Goal: Contribute content: Contribute content

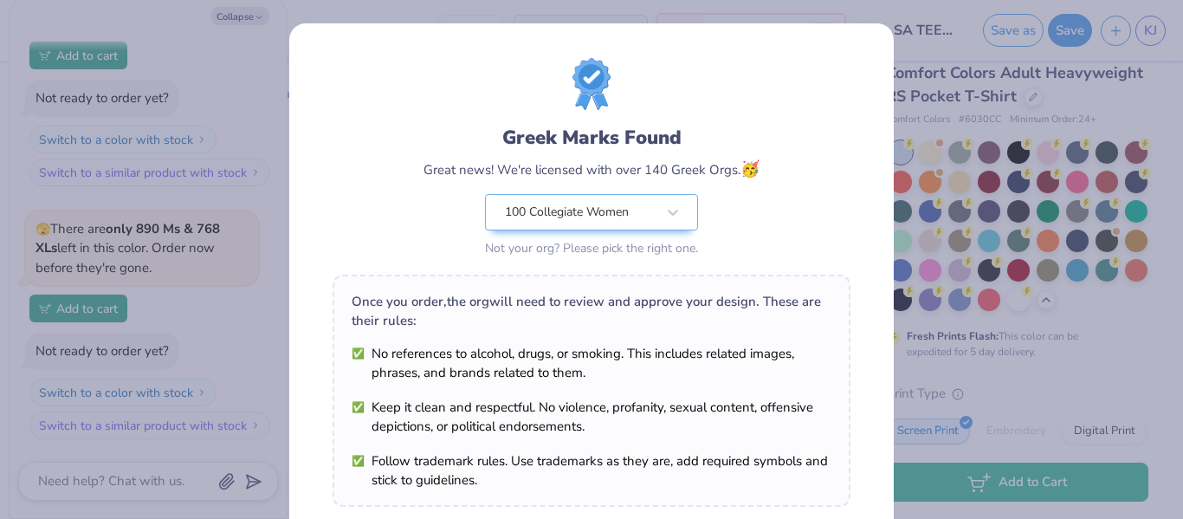
scroll to position [293, 0]
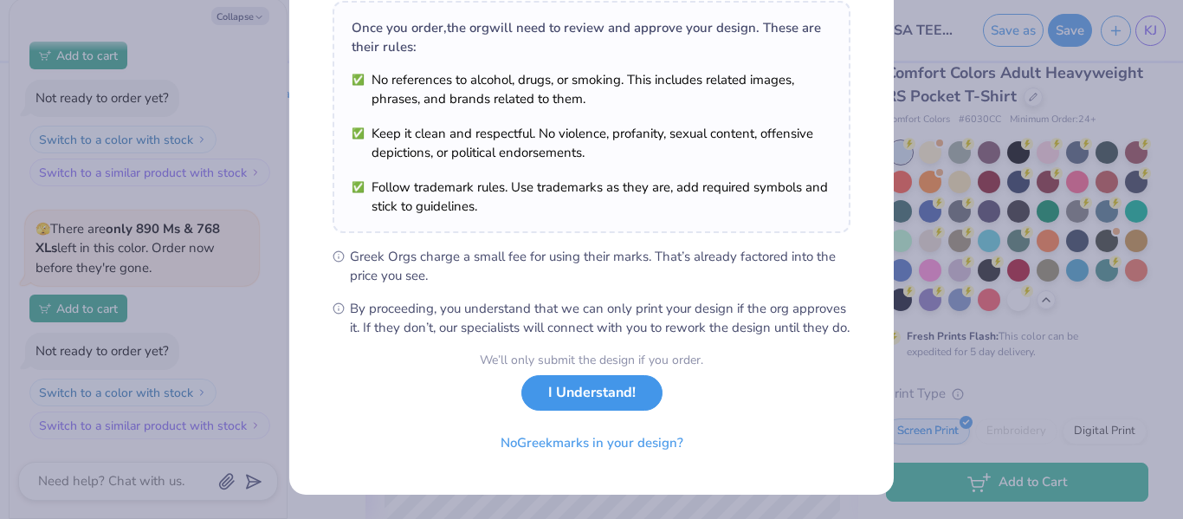
click at [593, 404] on button "I Understand!" at bounding box center [591, 393] width 141 height 36
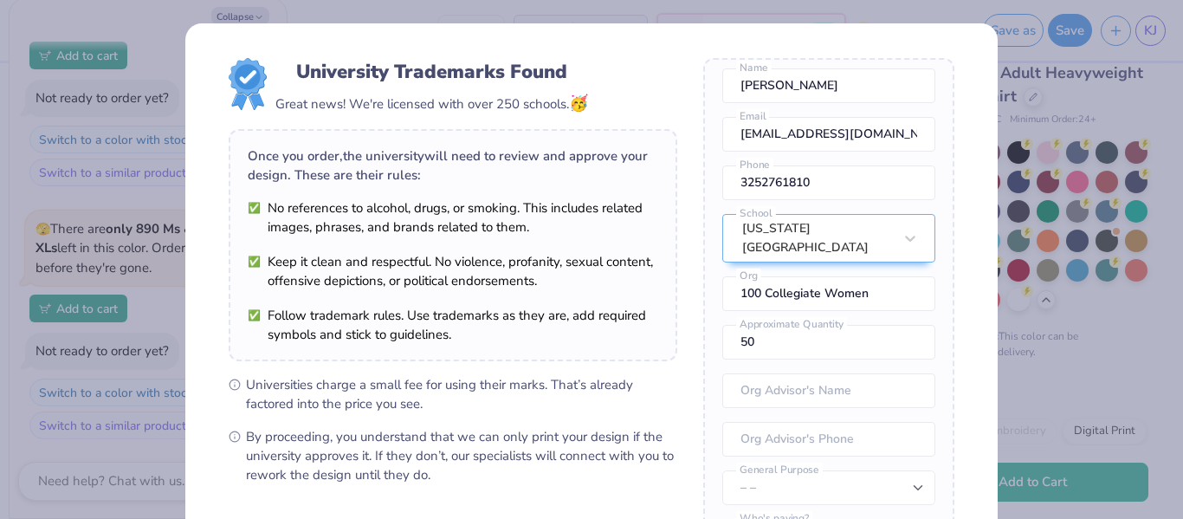
scroll to position [236, 0]
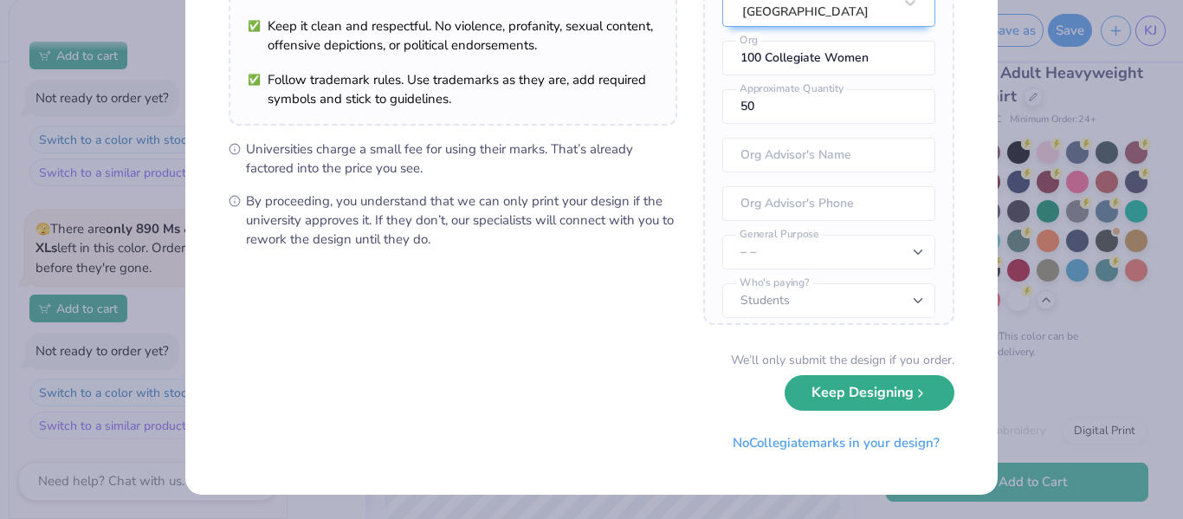
click at [892, 397] on button "Keep Designing" at bounding box center [870, 393] width 170 height 36
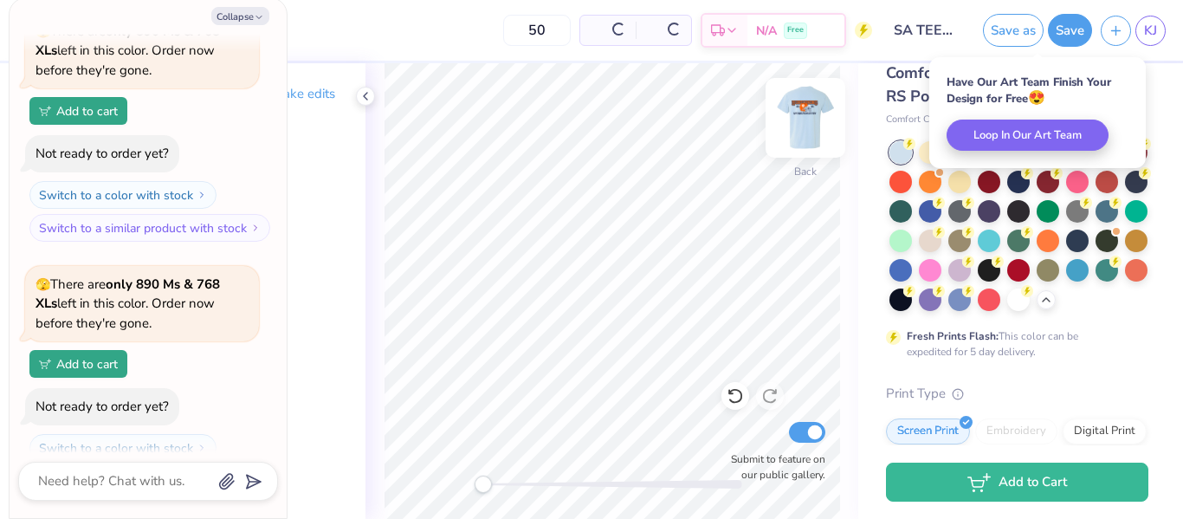
scroll to position [152, 0]
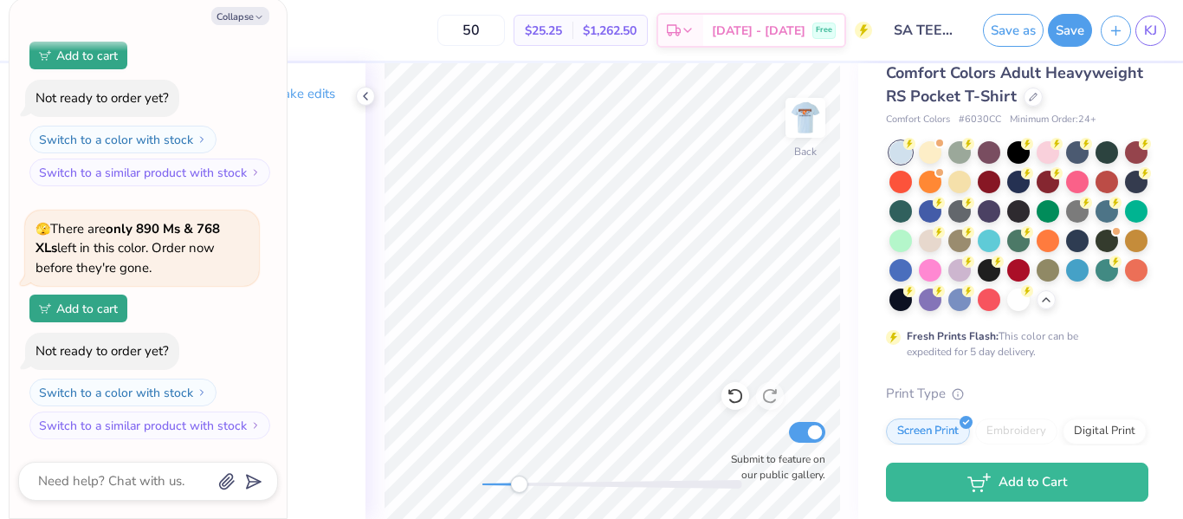
click at [519, 474] on div "Back Submit to feature on our public gallery." at bounding box center [611, 291] width 493 height 456
click at [808, 115] on img at bounding box center [805, 117] width 69 height 69
click at [450, 473] on div "Front Submit to feature on our public gallery." at bounding box center [611, 291] width 493 height 456
click at [802, 120] on img at bounding box center [805, 117] width 69 height 69
click at [226, 10] on button "Collapse" at bounding box center [240, 16] width 58 height 18
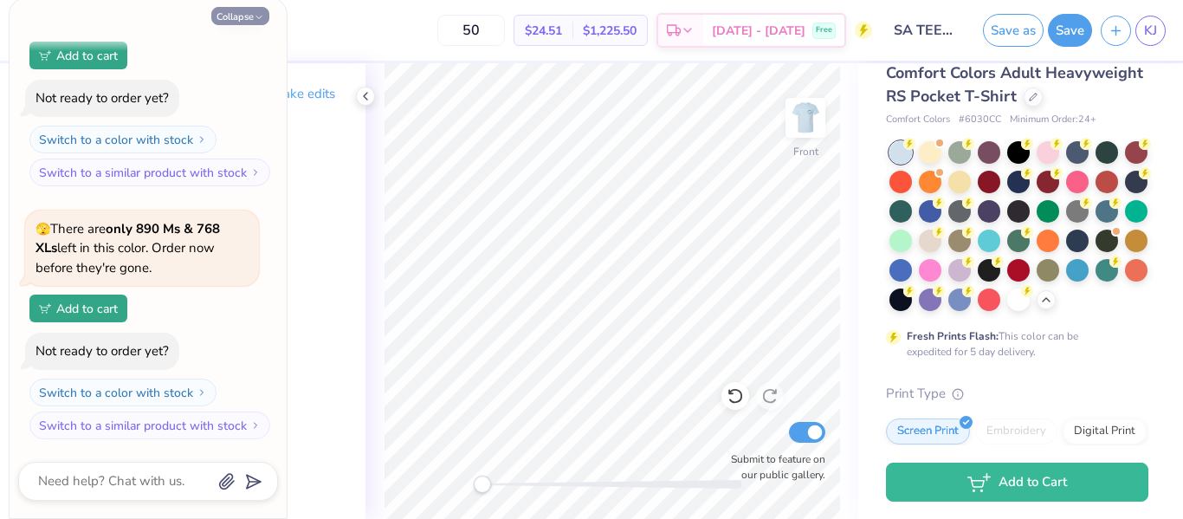
type textarea "x"
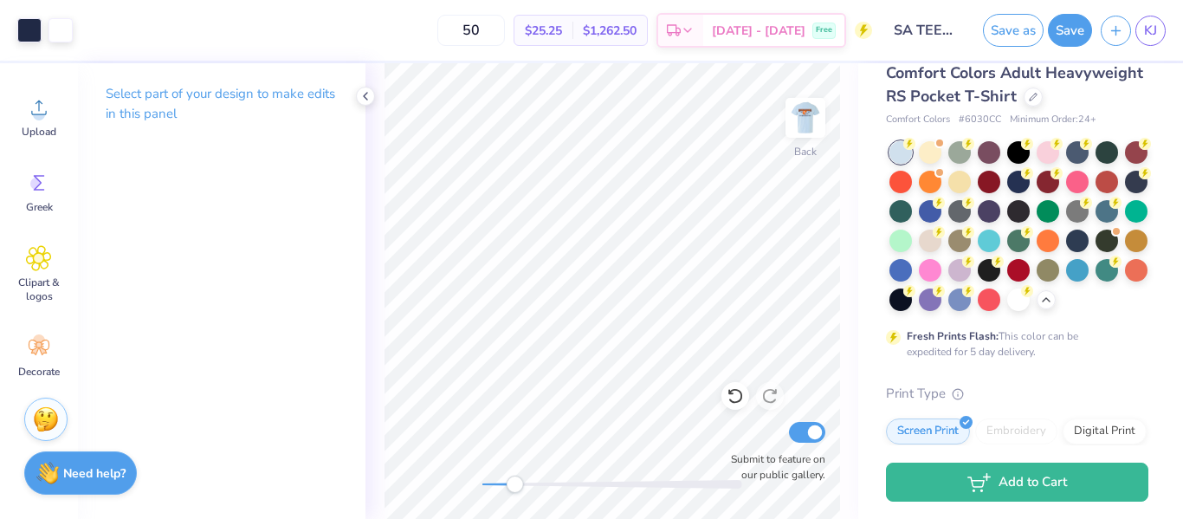
drag, startPoint x: 498, startPoint y: 479, endPoint x: 517, endPoint y: 475, distance: 19.5
click at [517, 480] on div at bounding box center [612, 484] width 260 height 9
click at [805, 105] on img at bounding box center [805, 117] width 69 height 69
click at [473, 489] on div "Front Submit to feature on our public gallery." at bounding box center [611, 291] width 493 height 456
click at [505, 23] on input "50" at bounding box center [471, 30] width 68 height 31
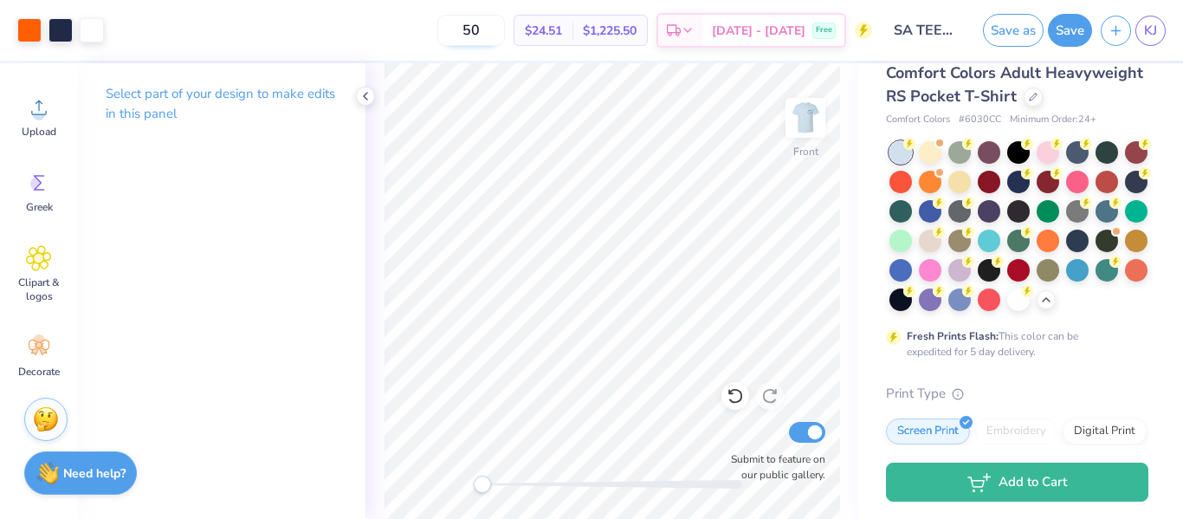
type input "5"
type input "1"
type input "7"
type input "51"
click at [811, 120] on img at bounding box center [805, 117] width 69 height 69
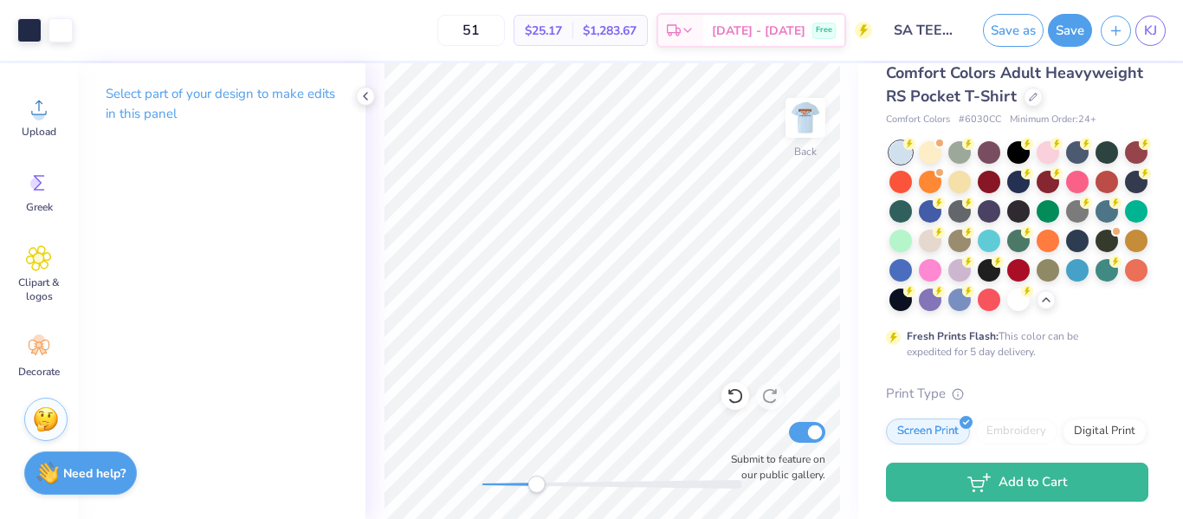
click at [538, 472] on div "Back Submit to feature on our public gallery." at bounding box center [611, 291] width 493 height 456
click at [819, 126] on img at bounding box center [805, 117] width 69 height 69
click at [476, 472] on div "Front Submit to feature on our public gallery." at bounding box center [611, 291] width 493 height 456
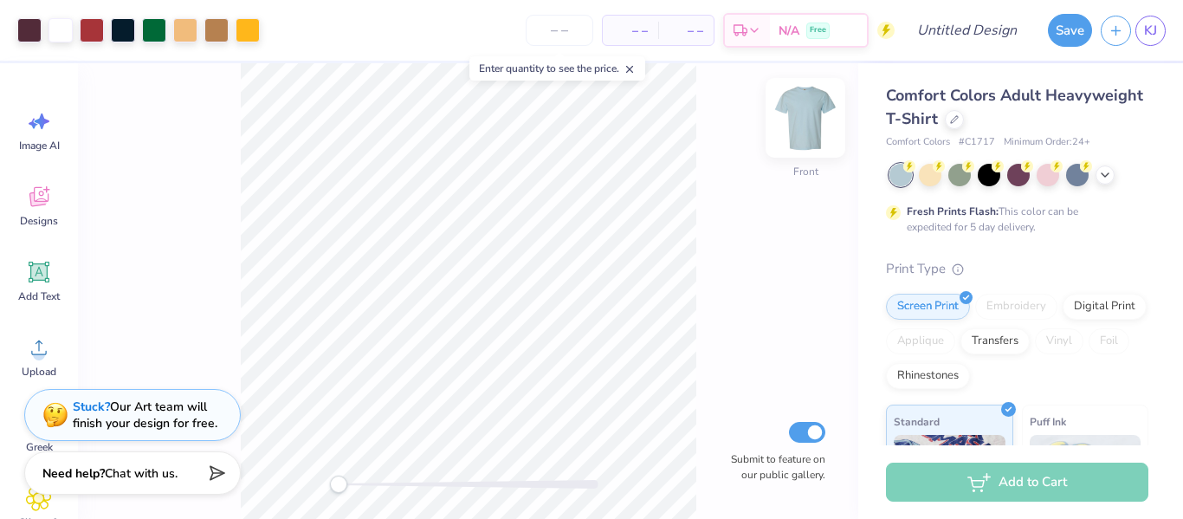
click at [818, 129] on img at bounding box center [805, 117] width 69 height 69
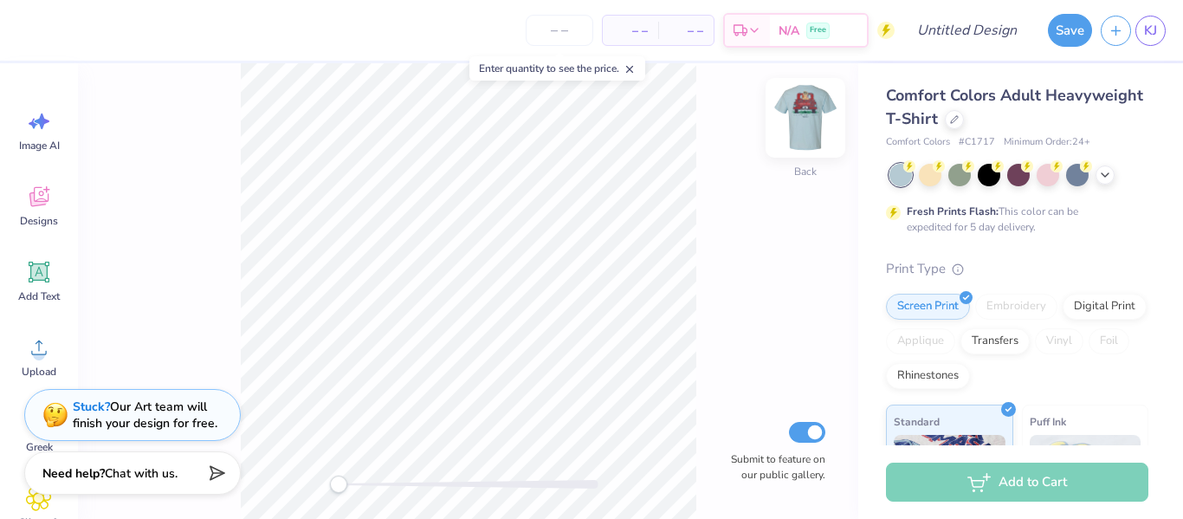
click at [818, 128] on img at bounding box center [805, 117] width 69 height 69
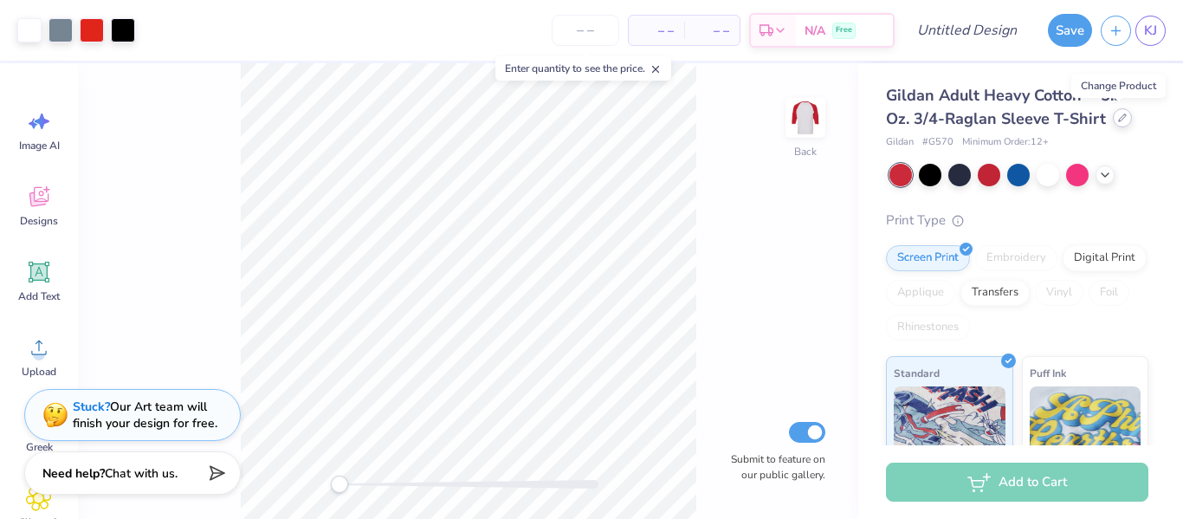
click at [1122, 123] on div at bounding box center [1122, 117] width 19 height 19
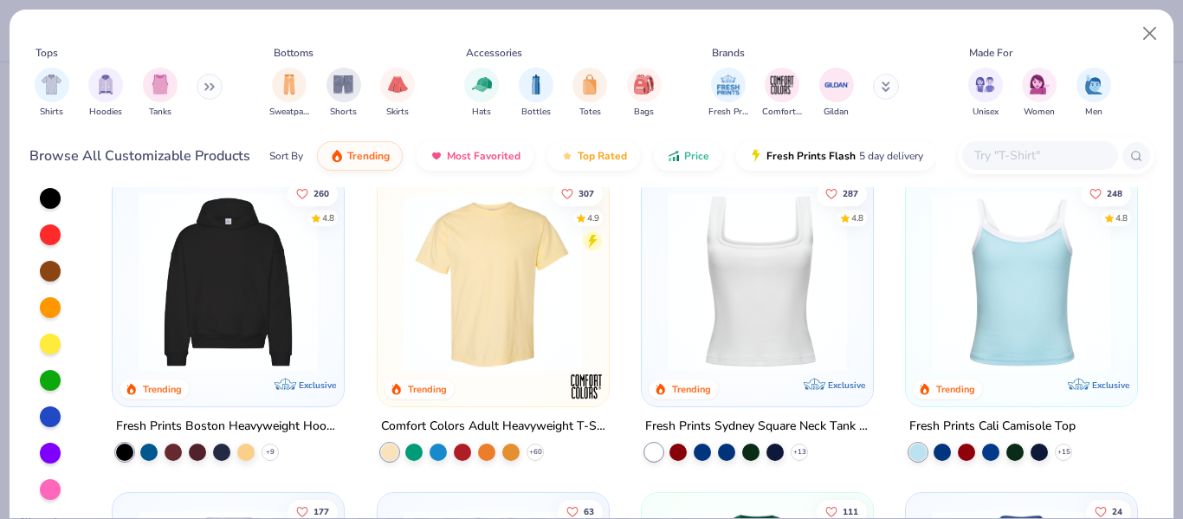
scroll to position [254, 0]
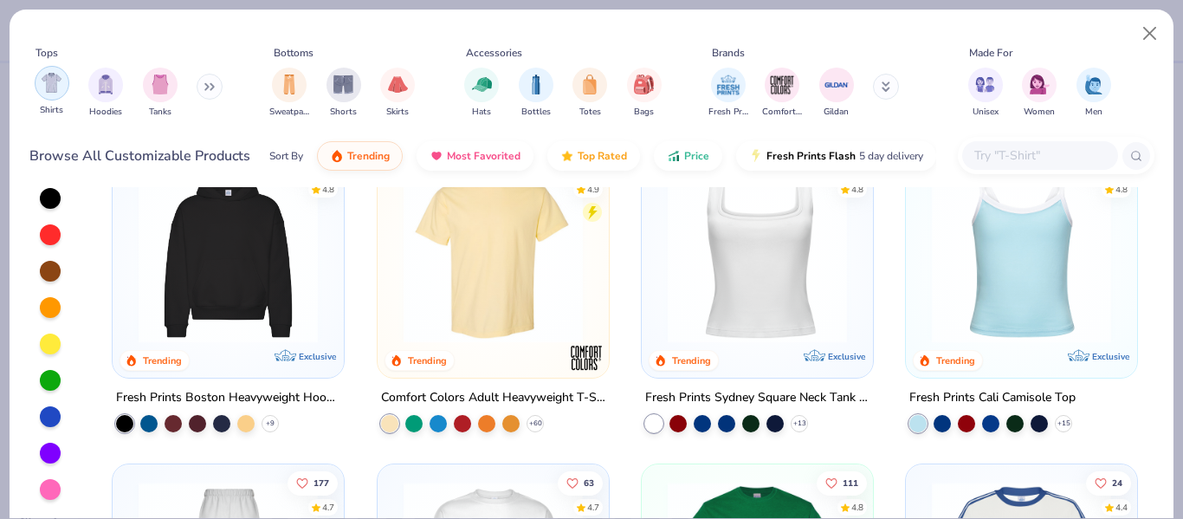
click at [49, 86] on img "filter for Shirts" at bounding box center [52, 83] width 20 height 20
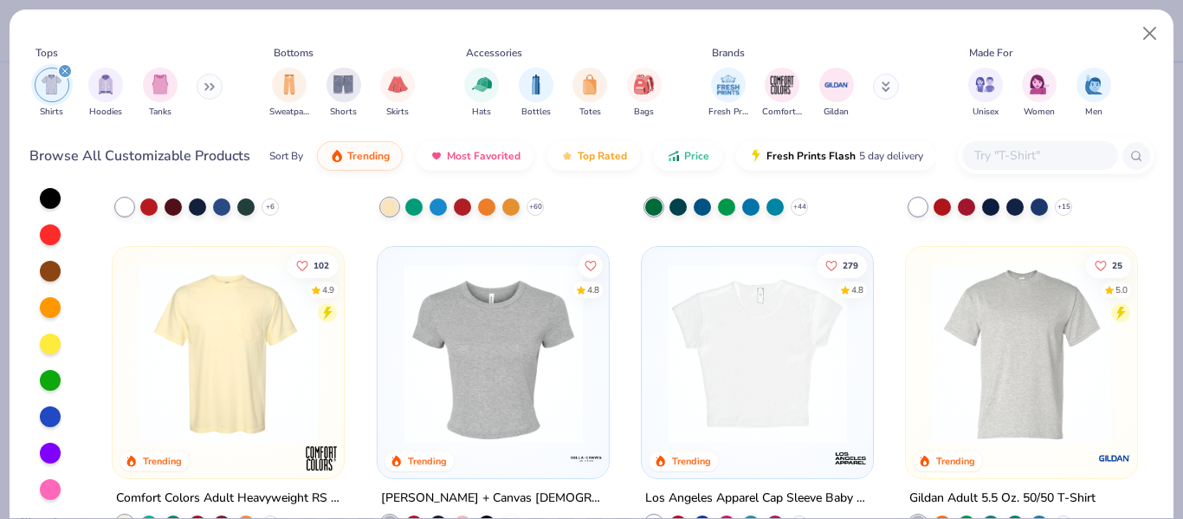
scroll to position [234, 0]
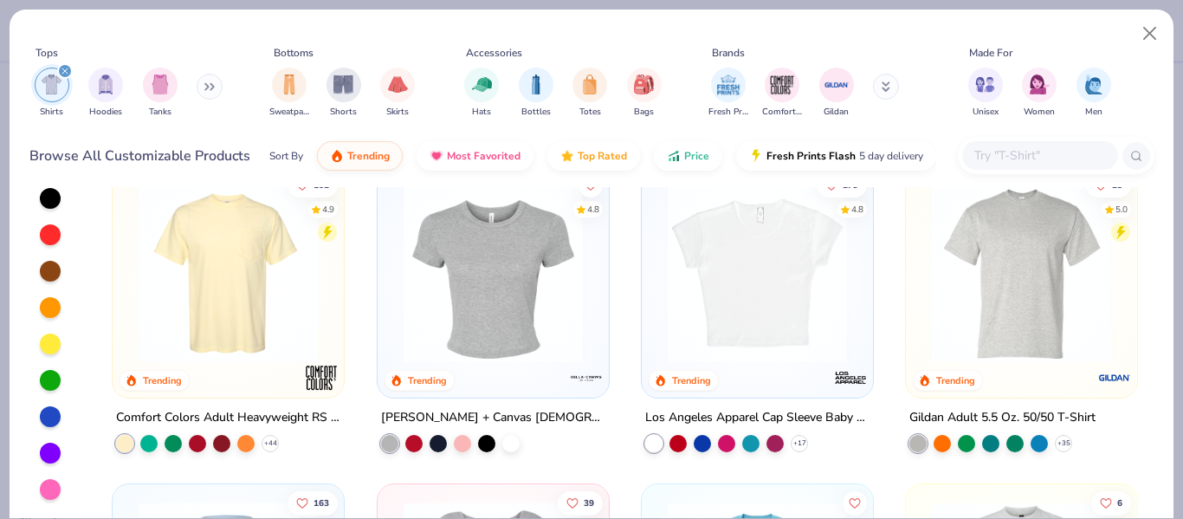
click at [1027, 165] on div at bounding box center [1040, 155] width 156 height 29
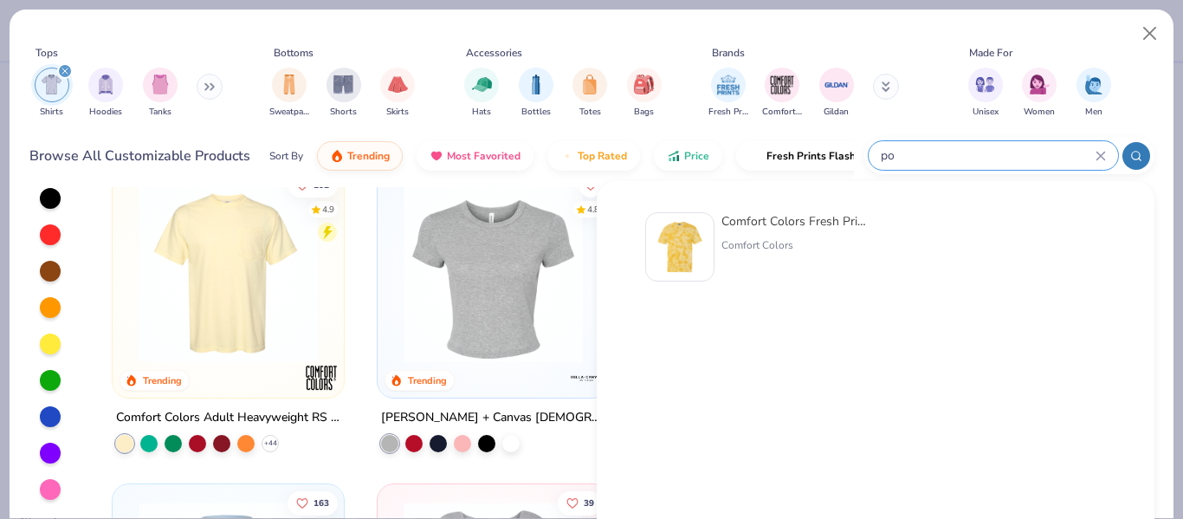
type input "p"
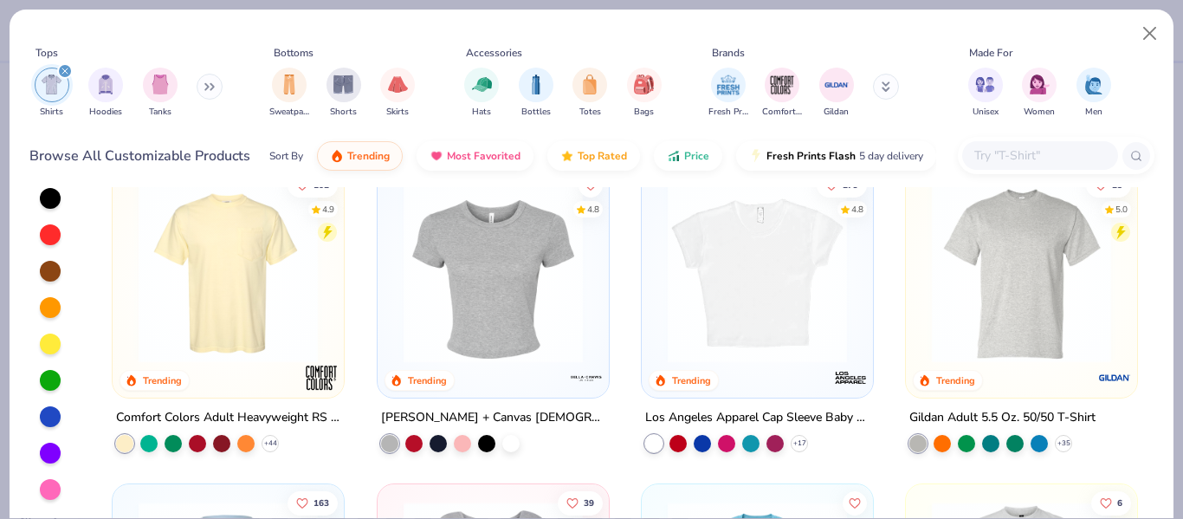
click at [262, 262] on img at bounding box center [228, 273] width 197 height 179
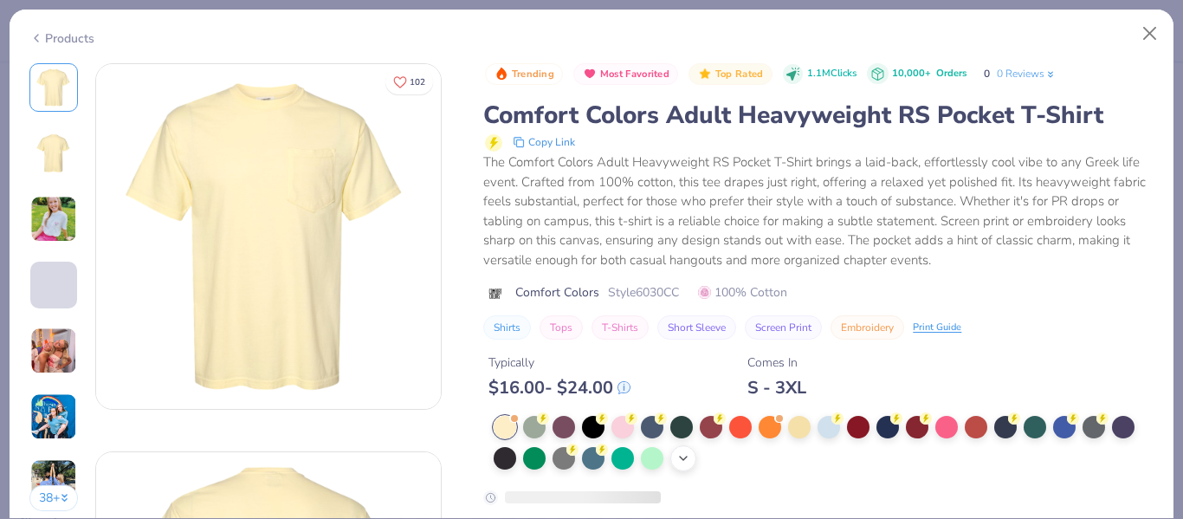
click at [676, 456] on div "+ 22" at bounding box center [683, 458] width 26 height 26
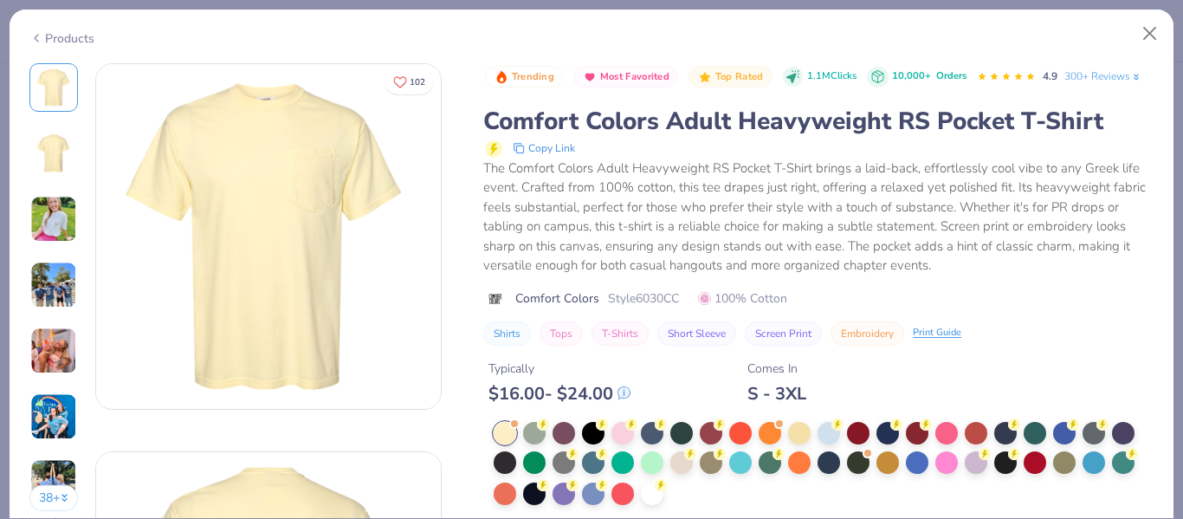
click at [653, 493] on div at bounding box center [652, 493] width 23 height 23
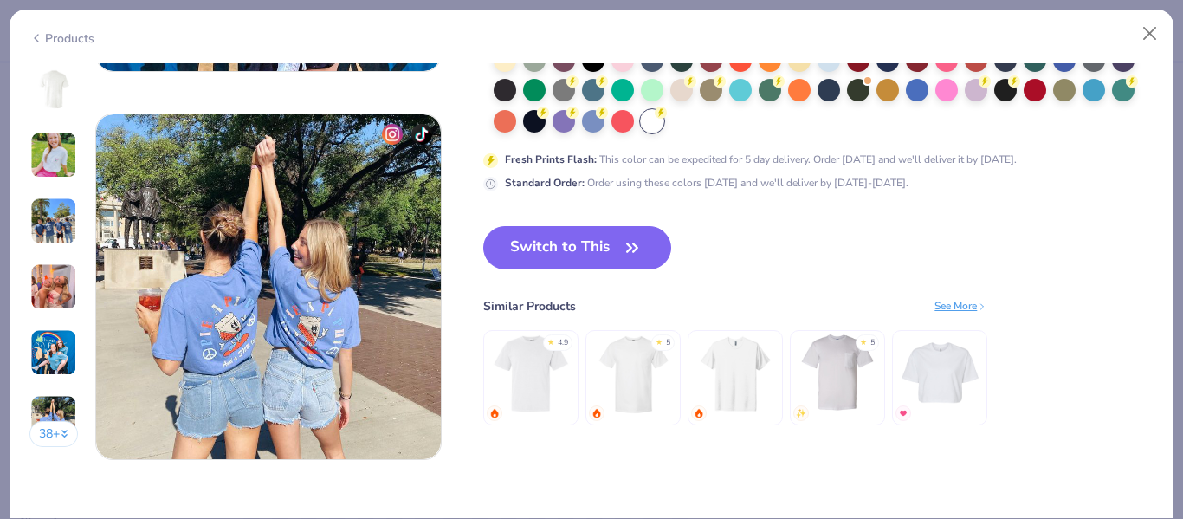
scroll to position [2277, 0]
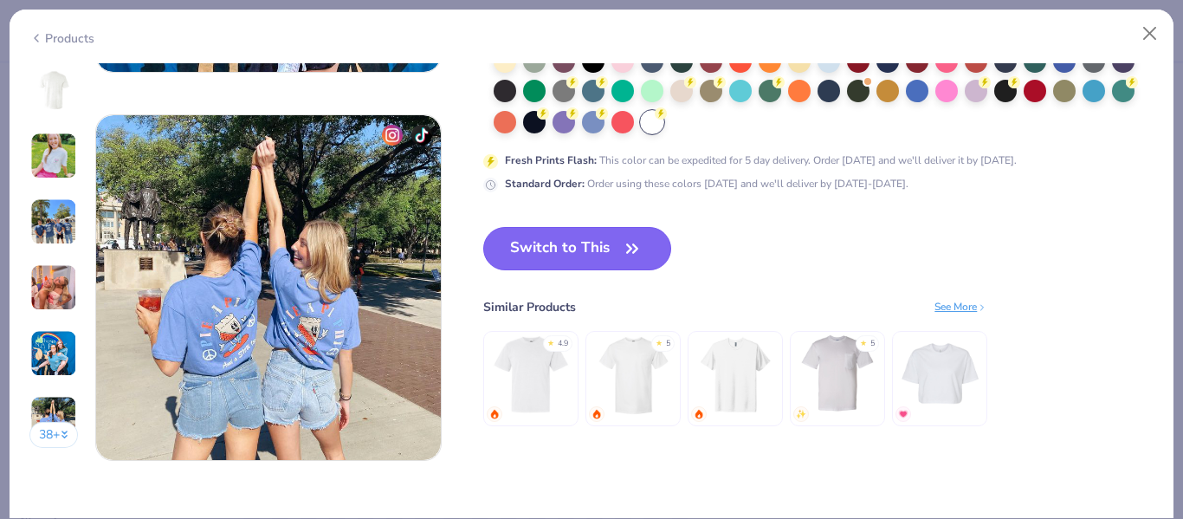
click at [633, 248] on icon "button" at bounding box center [632, 248] width 24 height 24
click at [587, 248] on button "Switch to This" at bounding box center [577, 248] width 188 height 43
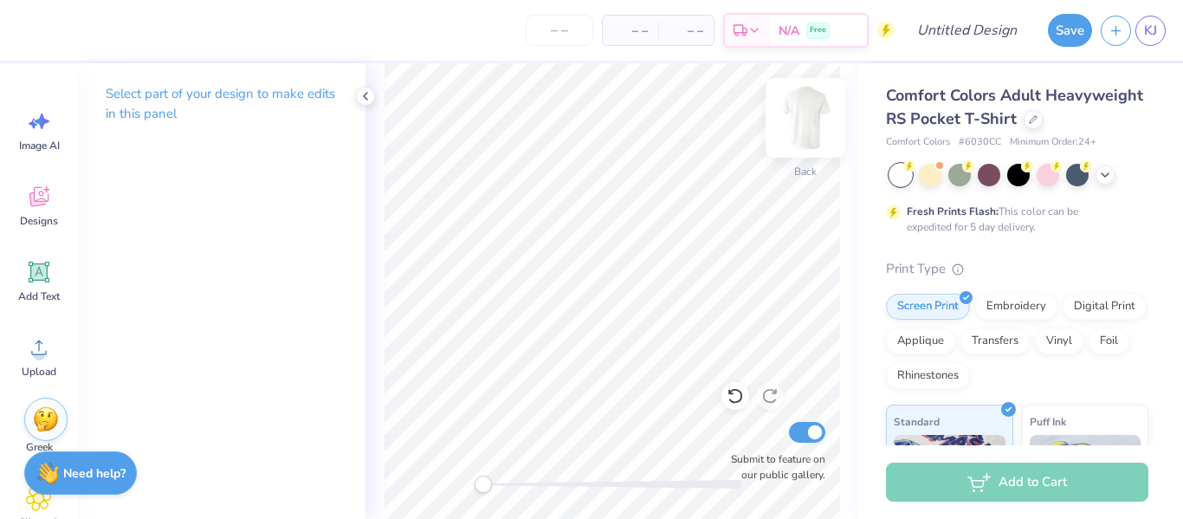
click at [790, 124] on img at bounding box center [805, 117] width 69 height 69
click at [778, 132] on img at bounding box center [805, 117] width 69 height 69
click at [734, 407] on div at bounding box center [735, 396] width 28 height 28
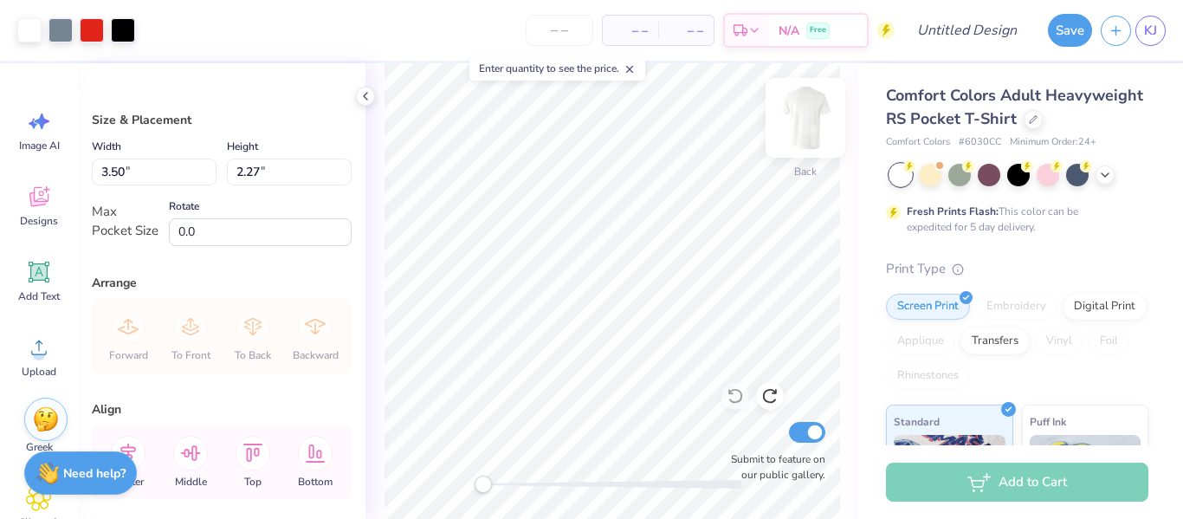
click at [813, 132] on img at bounding box center [805, 117] width 69 height 69
type input "11.32"
type input "7.35"
type input "2.47"
type input "12.60"
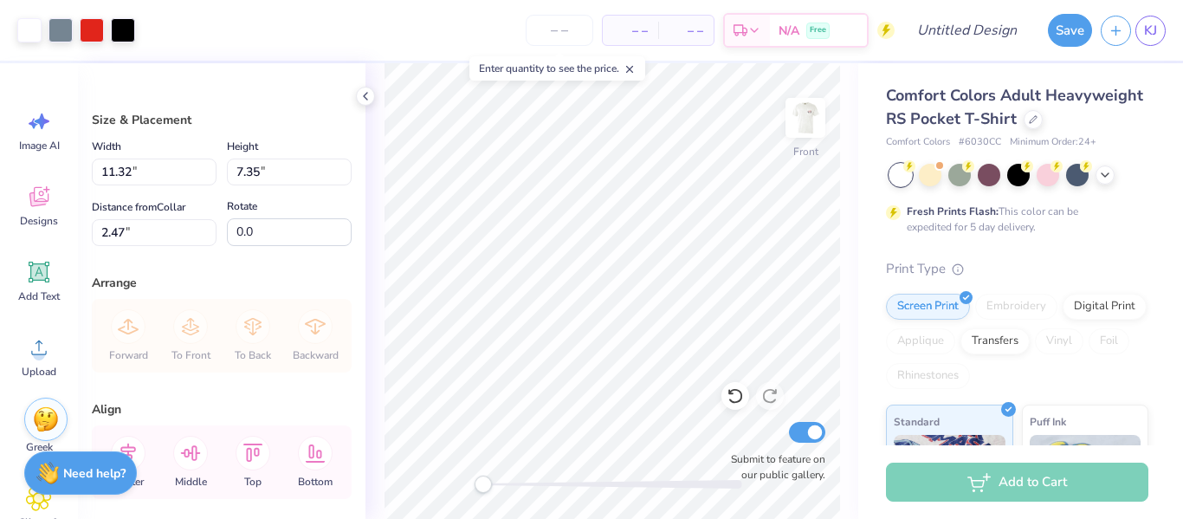
type input "8.18"
type input "3.00"
click at [514, 482] on div at bounding box center [612, 484] width 260 height 9
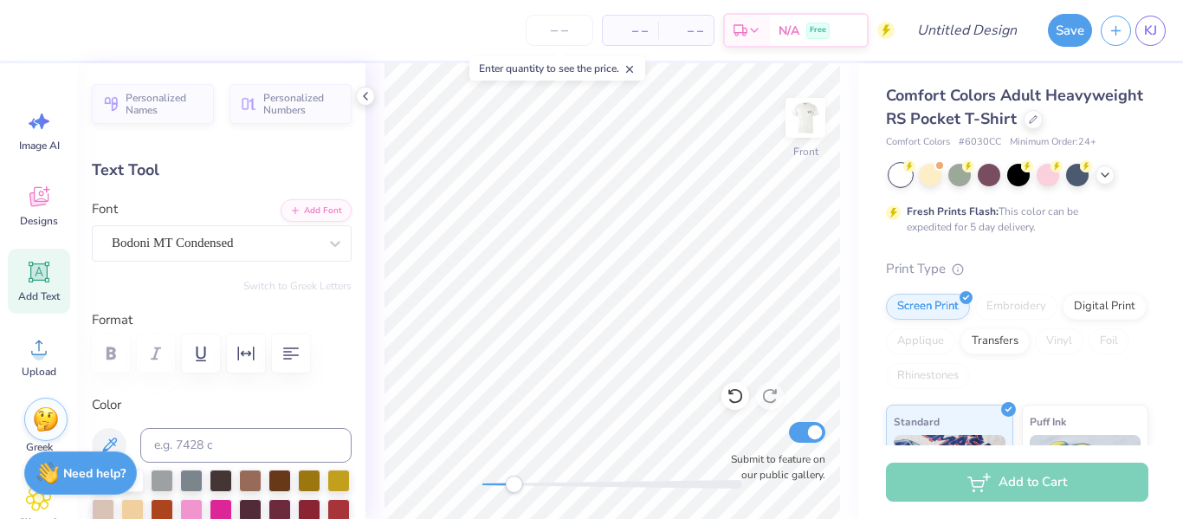
type textarea "T"
type textarea "S"
type textarea "C"
type textarea "Gameday Tees"
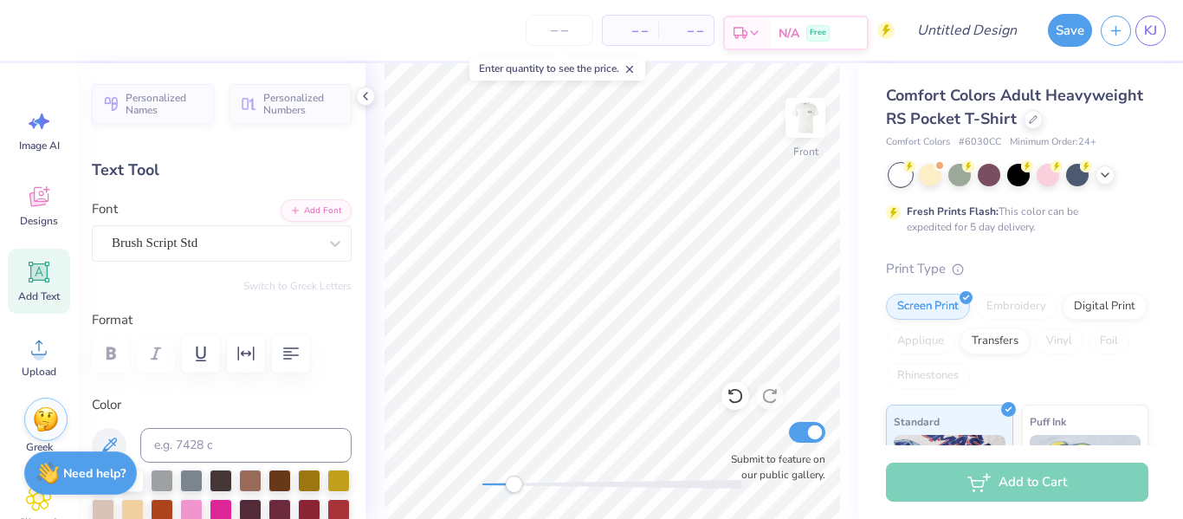
type input "6.66"
type input "0.52"
type input "10.66"
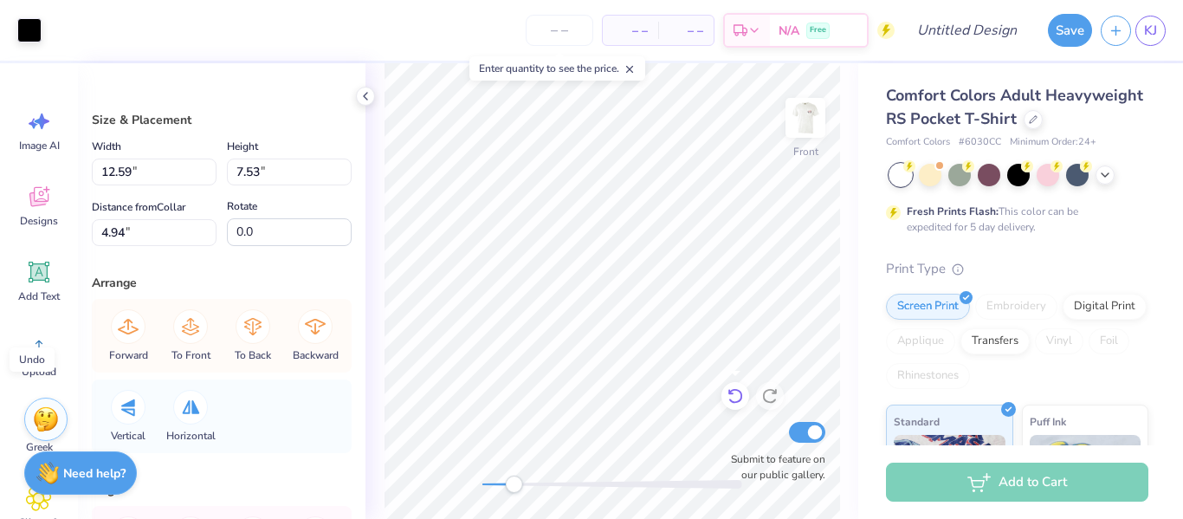
click at [732, 389] on icon at bounding box center [735, 395] width 17 height 17
type input "3.49"
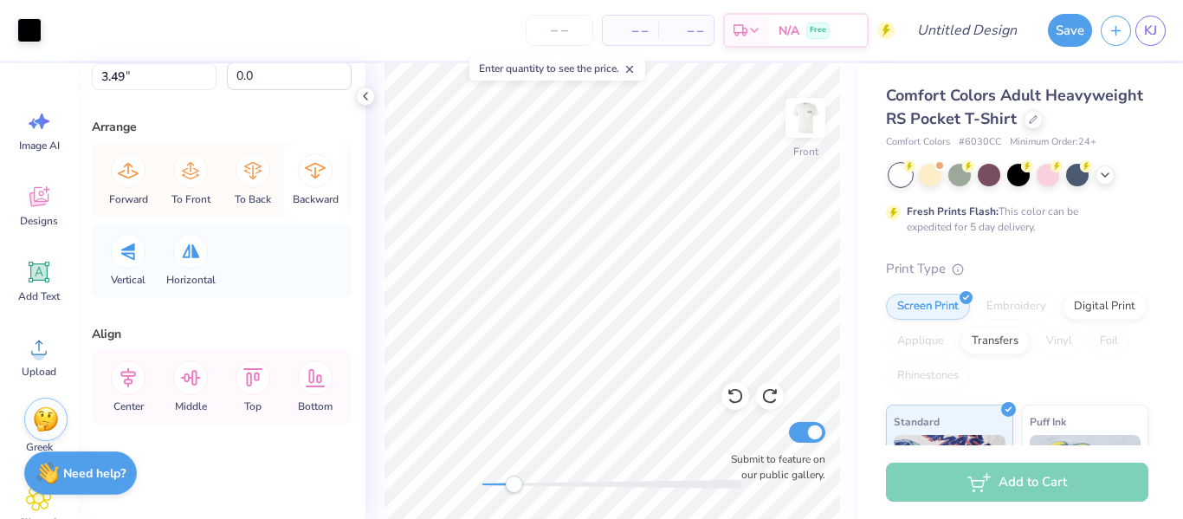
scroll to position [0, 0]
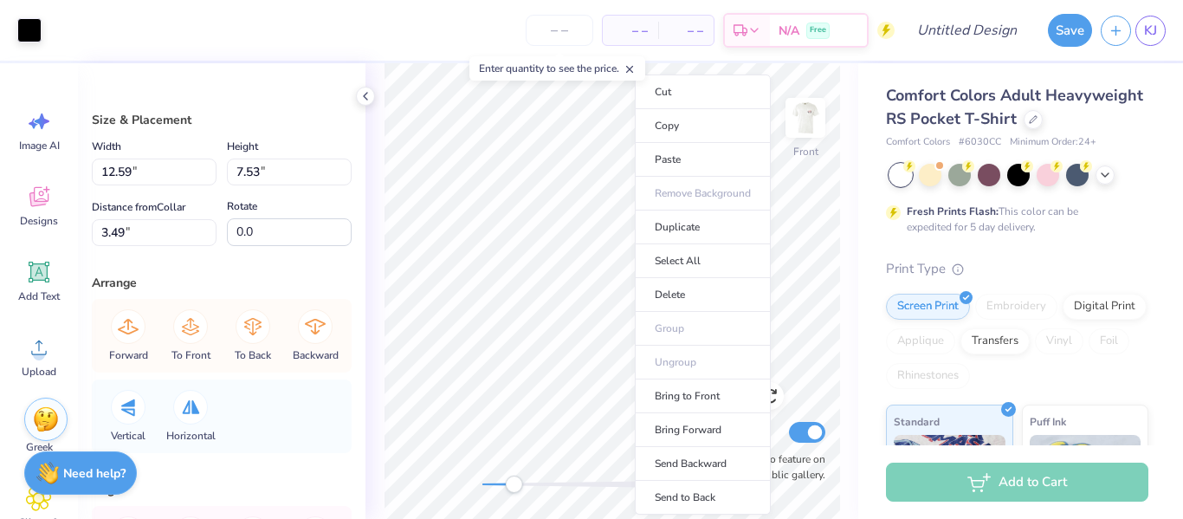
click at [362, 82] on div "Size & Placement Width 12.59 12.59 " Height 7.53 7.53 " Distance from Collar 3.…" at bounding box center [222, 291] width 288 height 456
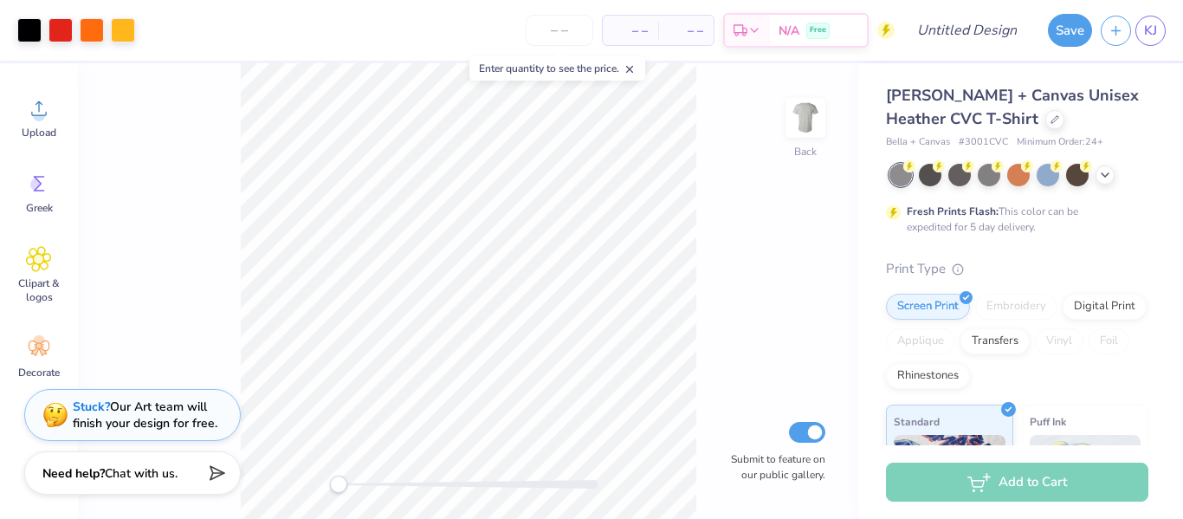
scroll to position [240, 0]
click at [42, 262] on icon at bounding box center [39, 258] width 10 height 10
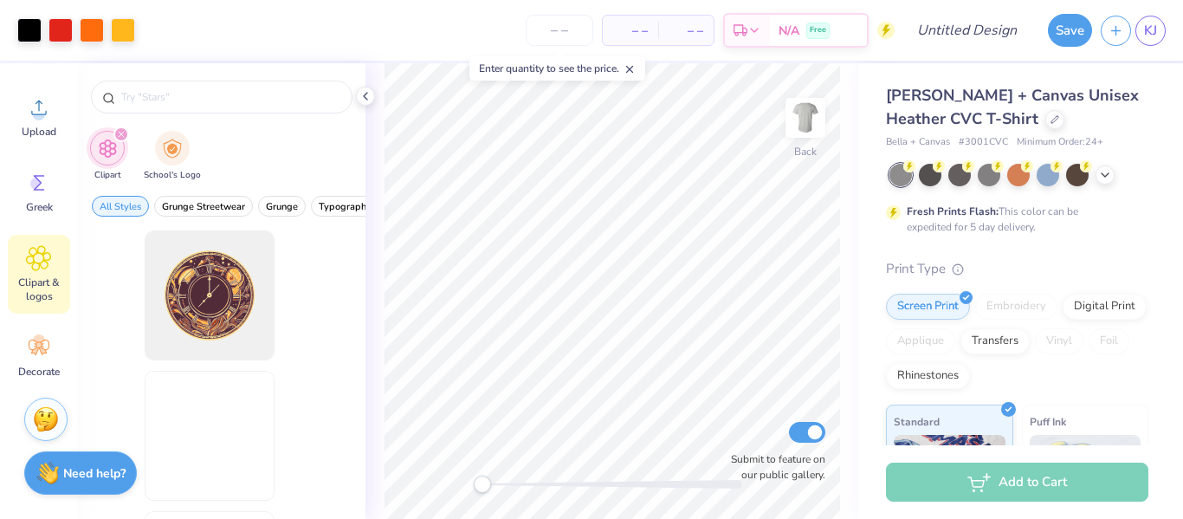
scroll to position [0, 0]
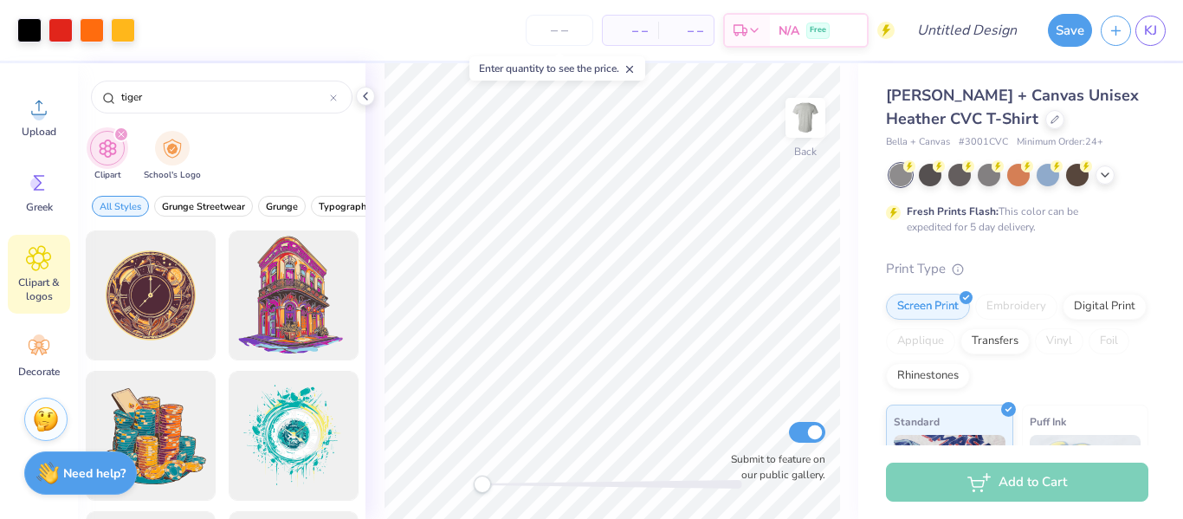
type input "tiger"
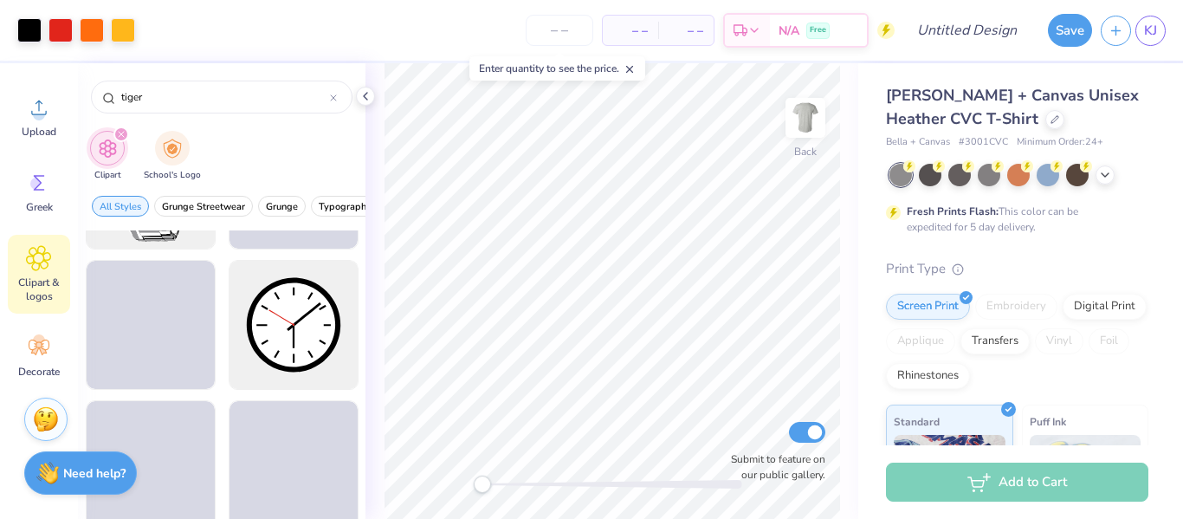
scroll to position [3639, 0]
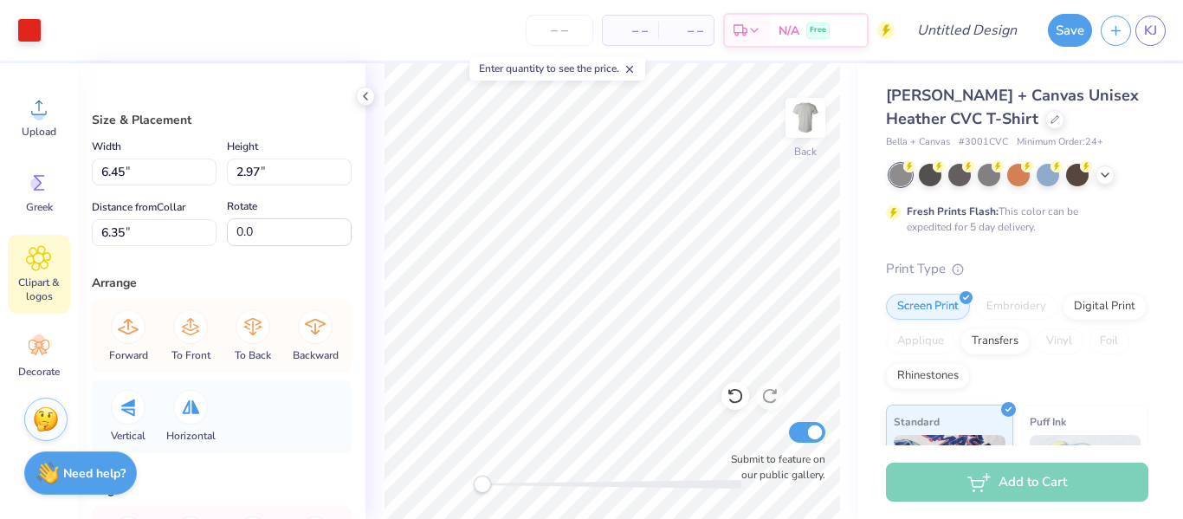
click at [56, 281] on span "Clipart & logos" at bounding box center [38, 289] width 57 height 28
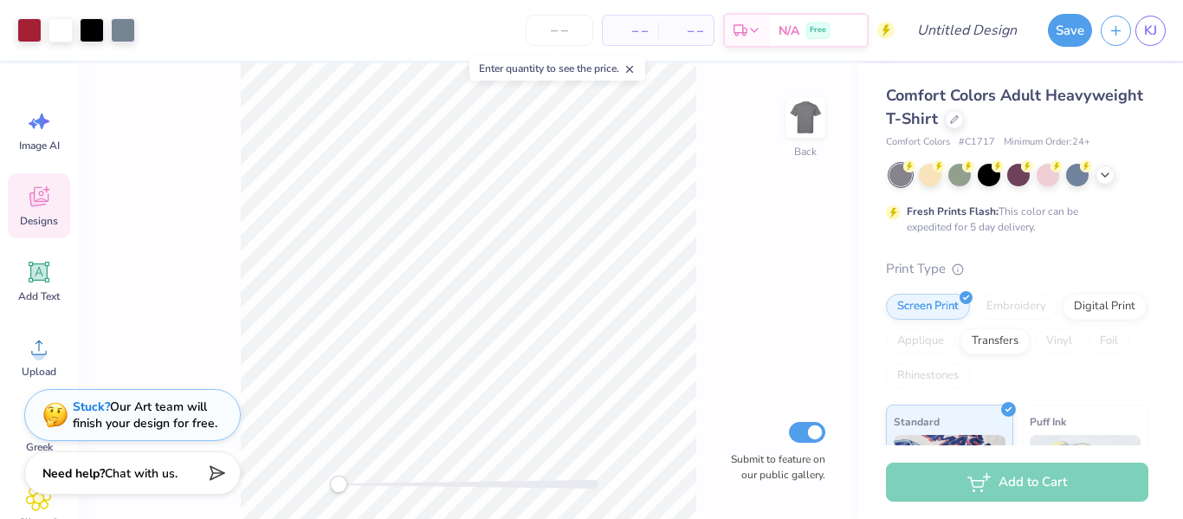
click at [47, 212] on div "Designs" at bounding box center [39, 205] width 62 height 65
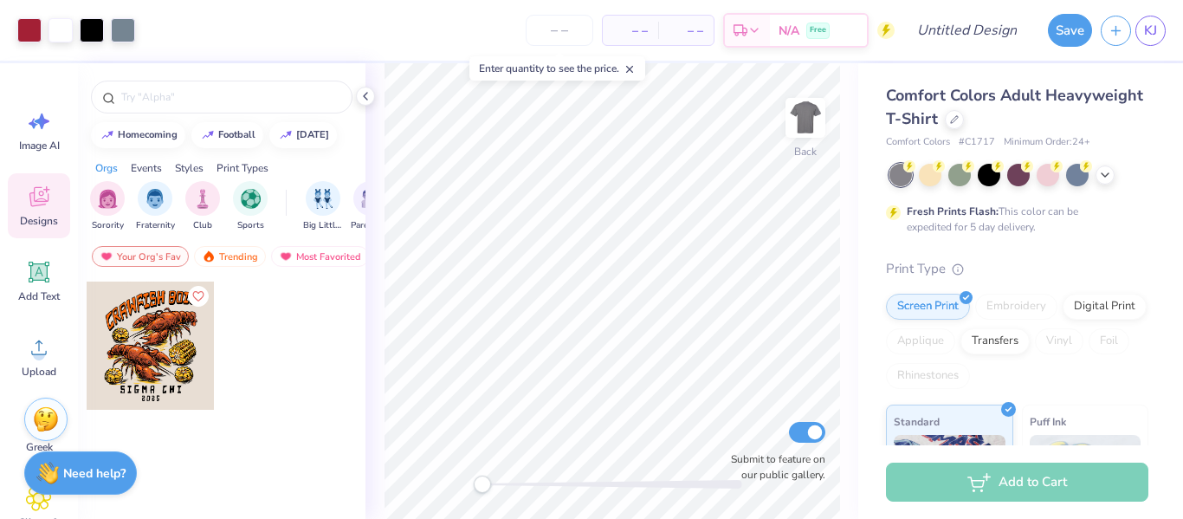
click at [47, 212] on div "Designs" at bounding box center [39, 205] width 62 height 65
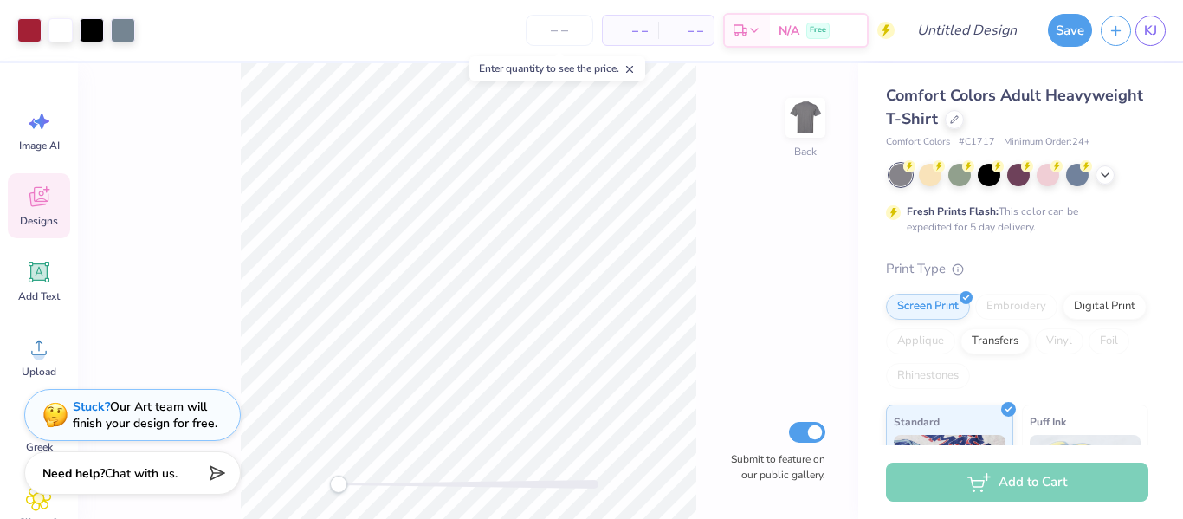
click at [48, 230] on div "Designs" at bounding box center [39, 205] width 62 height 65
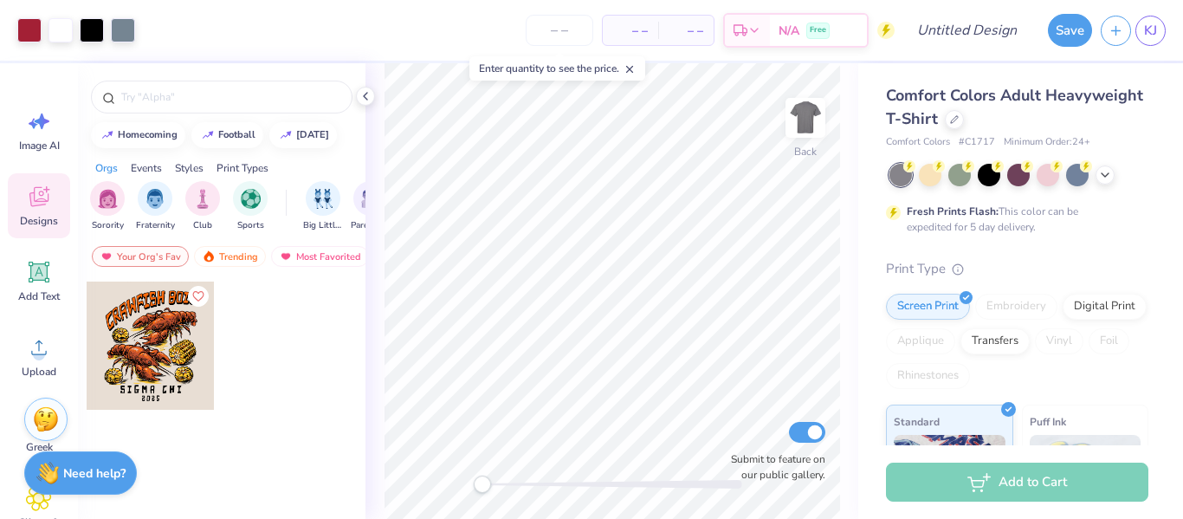
click at [51, 229] on div "Designs" at bounding box center [39, 205] width 62 height 65
